Goal: Ask a question

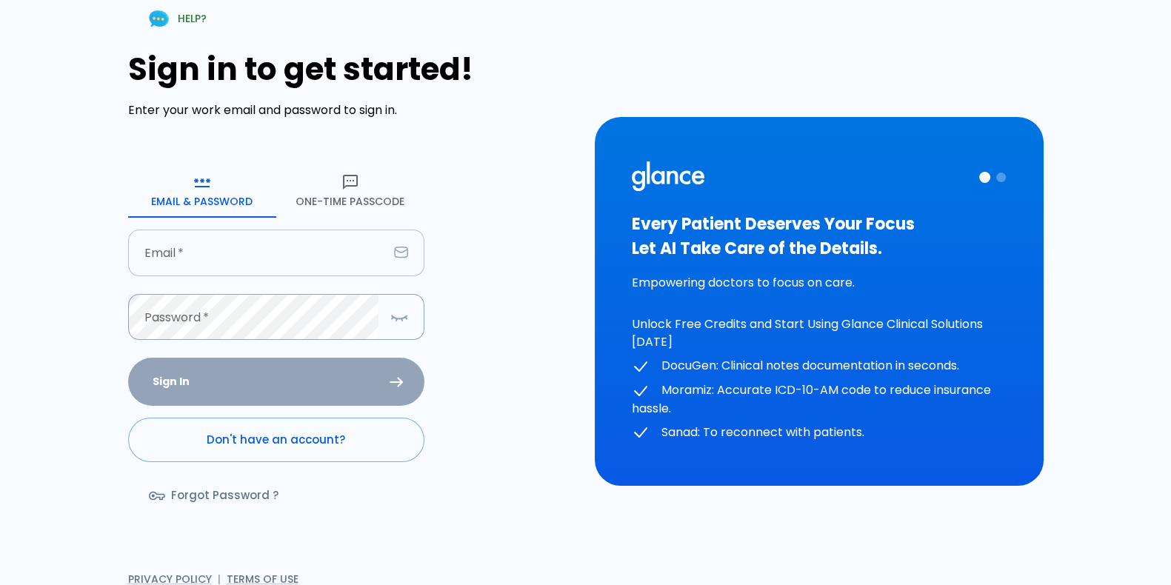
drag, startPoint x: 211, startPoint y: 243, endPoint x: 230, endPoint y: 243, distance: 18.5
click at [211, 243] on input "Email   *" at bounding box center [258, 253] width 260 height 47
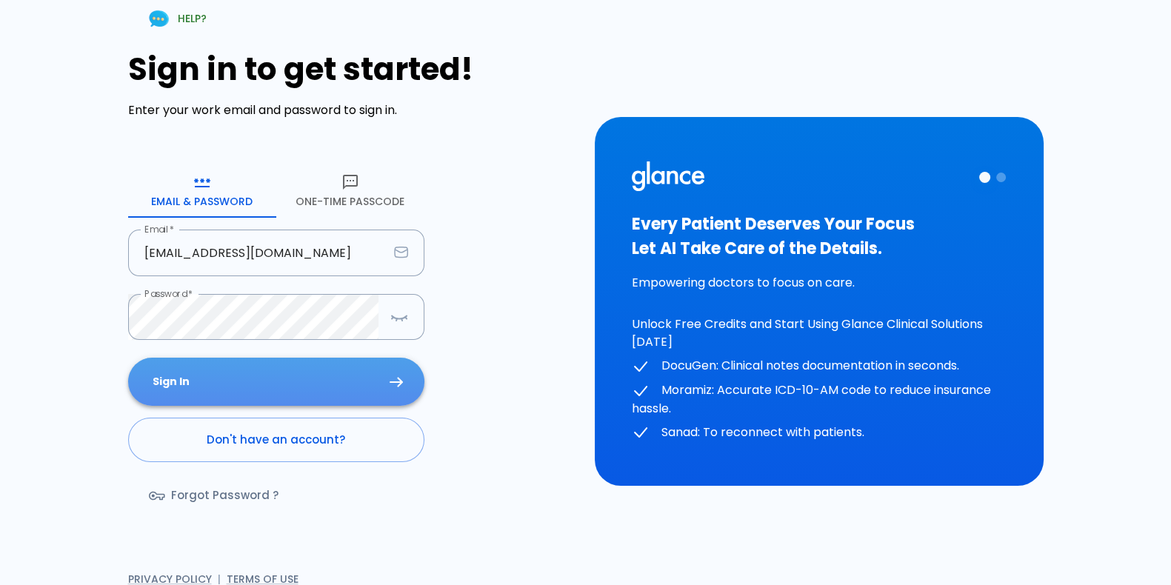
click at [276, 390] on button "Sign In" at bounding box center [276, 382] width 296 height 48
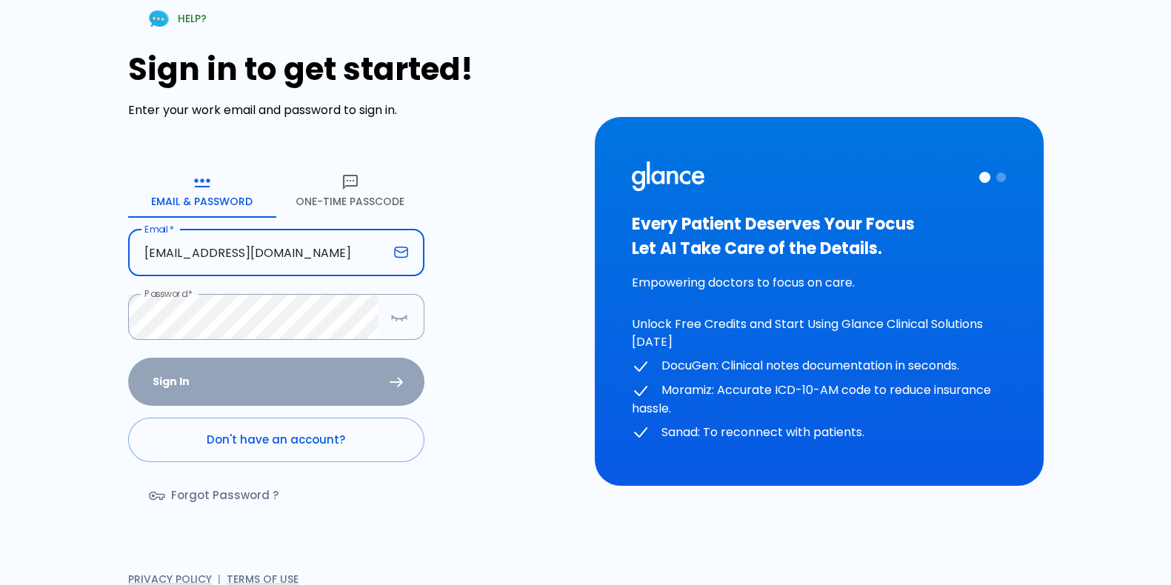
click at [316, 247] on input "Dr.jahhaaf@groa.care" at bounding box center [258, 253] width 260 height 47
type input "[EMAIL_ADDRESS][DOMAIN_NAME]"
click at [316, 372] on div "Sign In Don't have an account? Forgot Password ?" at bounding box center [276, 443] width 296 height 171
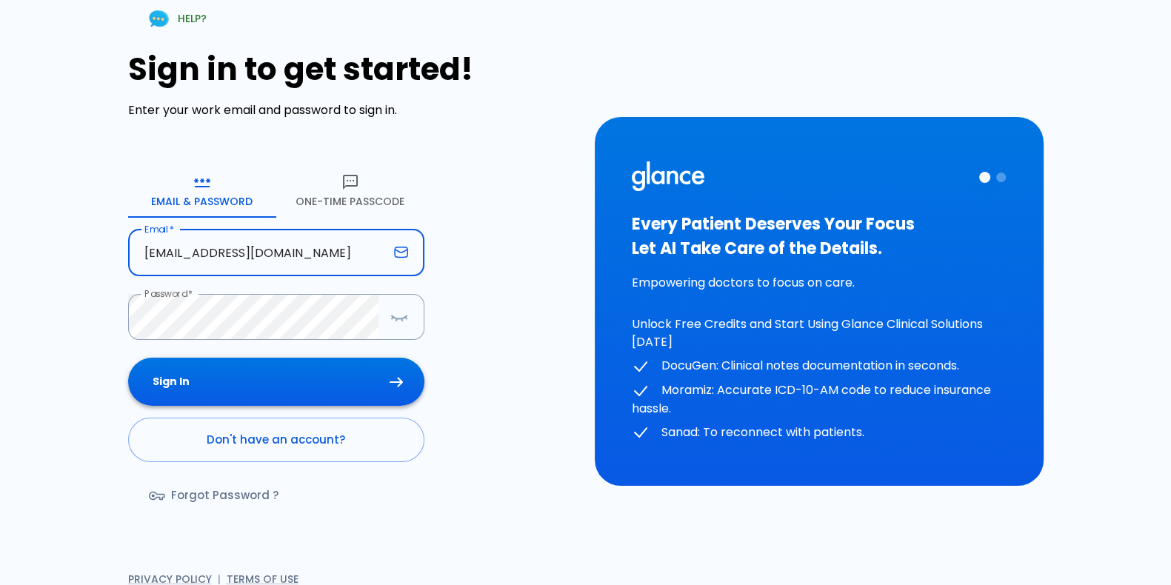
click at [318, 378] on button "Sign In" at bounding box center [276, 382] width 296 height 48
